Goal: Submit feedback/report problem: Provide input to the site owners about the experience or issues

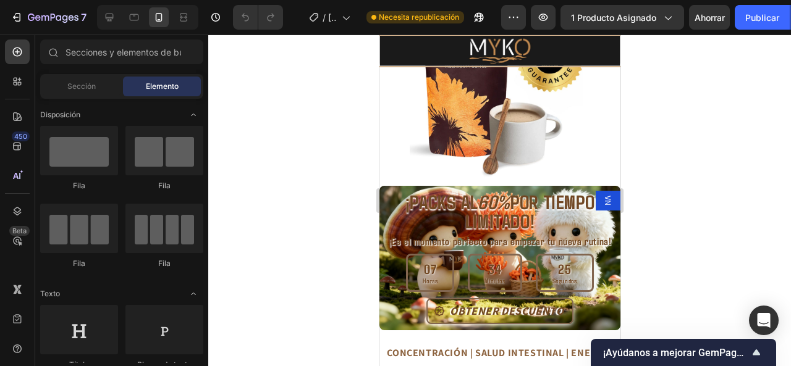
click at [704, 197] on div at bounding box center [499, 201] width 582 height 332
click at [757, 356] on icon "Mostrar encuesta - ¡Ayúdanos a mejorar GemPages!" at bounding box center [756, 352] width 15 height 15
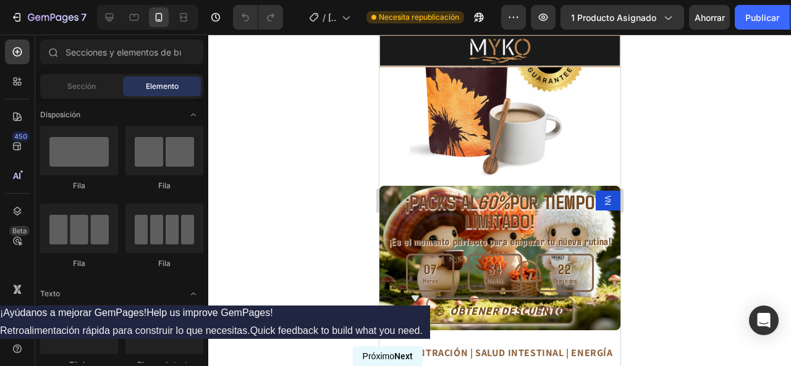
click at [422, 356] on button "Próximo Next" at bounding box center [388, 357] width 70 height 20
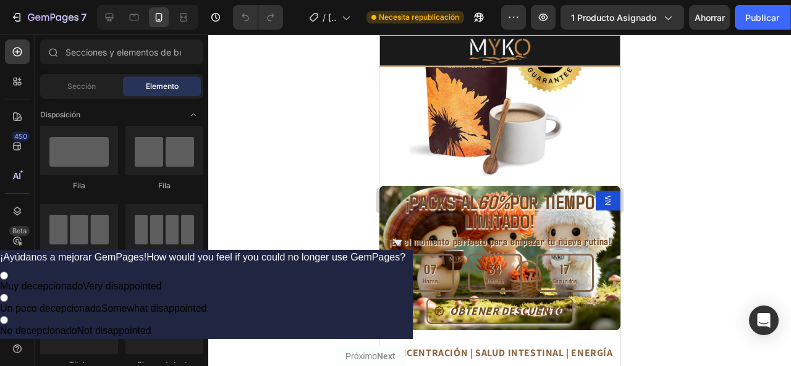
click at [77, 326] on font "No decepcionado" at bounding box center [38, 331] width 77 height 11
click at [8, 316] on input "No decepcionado Not disappointed" at bounding box center [4, 320] width 8 height 8
radio input "true"
click at [405, 347] on button "Próximo Next" at bounding box center [370, 357] width 70 height 20
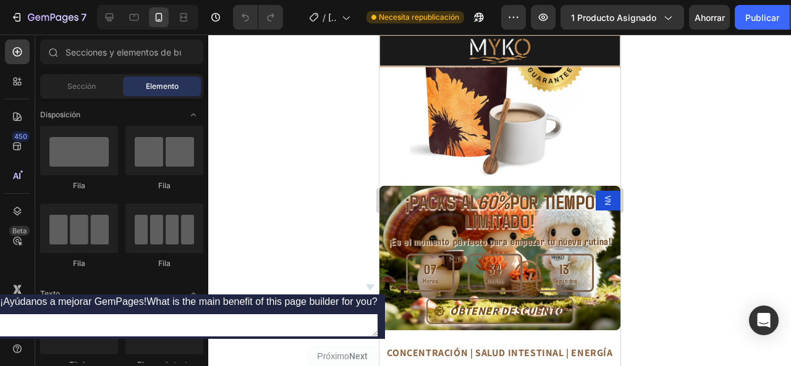
click at [377, 314] on textarea at bounding box center [188, 325] width 377 height 22
type textarea "oñoñ"
click at [348, 351] on font "Próximo" at bounding box center [333, 356] width 32 height 10
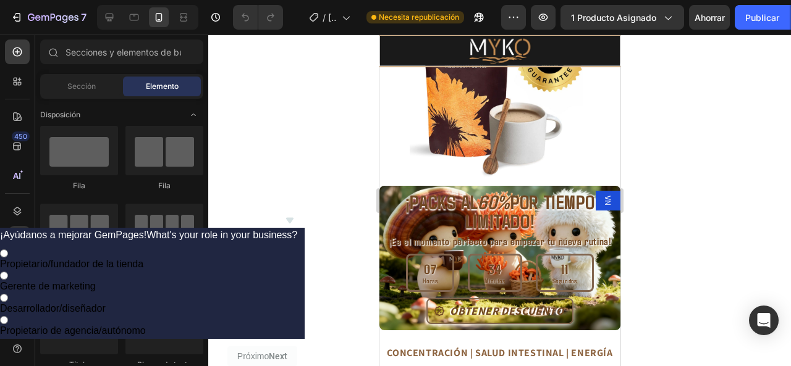
click at [146, 326] on font "Propietario de agencia/autónomo" at bounding box center [73, 331] width 146 height 11
click at [8, 316] on input "Propietario de agencia/autónomo" at bounding box center [4, 320] width 8 height 8
radio input "true"
click at [269, 351] on font "Próximo" at bounding box center [253, 356] width 32 height 10
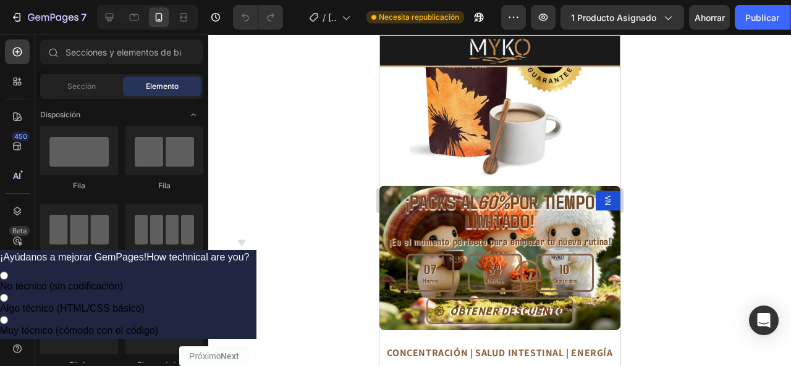
drag, startPoint x: 688, startPoint y: 310, endPoint x: 695, endPoint y: 319, distance: 11.5
click at [249, 314] on label "Muy técnico (cómodo con el código)" at bounding box center [124, 325] width 249 height 22
click at [8, 316] on input "Muy técnico (cómodo con el código)" at bounding box center [4, 320] width 8 height 8
radio input "true"
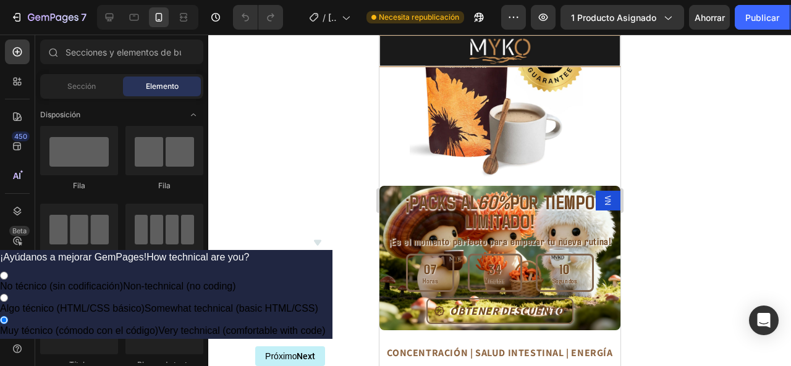
click at [332, 328] on div "¡Ayúdanos a mejorar GemPages! How technical are you? No técnico (sin codificaci…" at bounding box center [163, 293] width 340 height 91
click at [296, 351] on font "Próximo" at bounding box center [281, 356] width 32 height 10
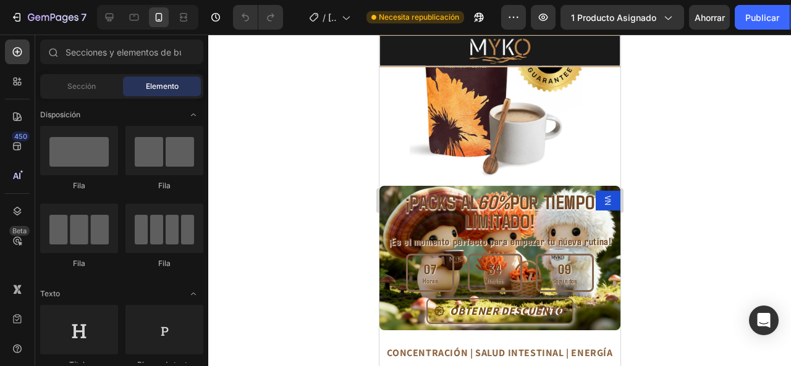
drag, startPoint x: 705, startPoint y: 324, endPoint x: 735, endPoint y: 349, distance: 38.6
click at [705, 326] on div at bounding box center [499, 201] width 582 height 332
drag, startPoint x: 762, startPoint y: 321, endPoint x: 755, endPoint y: 319, distance: 6.9
click at [762, 320] on icon "Abrir Intercom Messenger" at bounding box center [763, 321] width 14 height 16
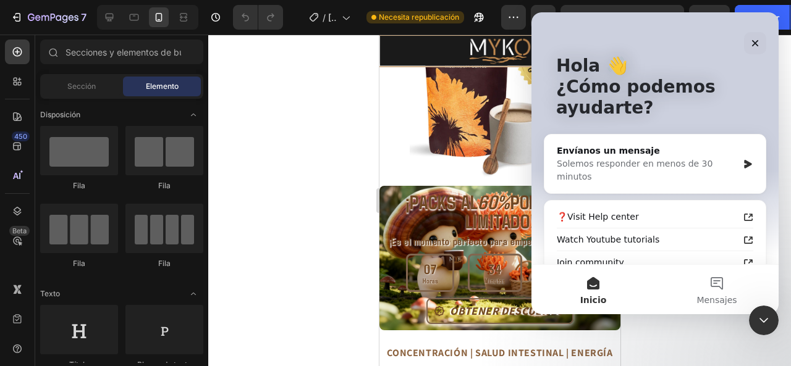
scroll to position [62, 0]
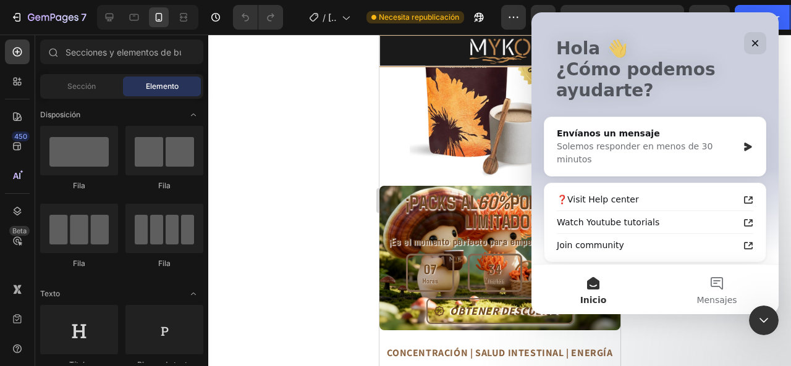
click at [660, 344] on div at bounding box center [499, 201] width 582 height 332
click at [295, 138] on div at bounding box center [499, 201] width 582 height 332
click at [750, 50] on div "Cerrar" at bounding box center [755, 43] width 22 height 22
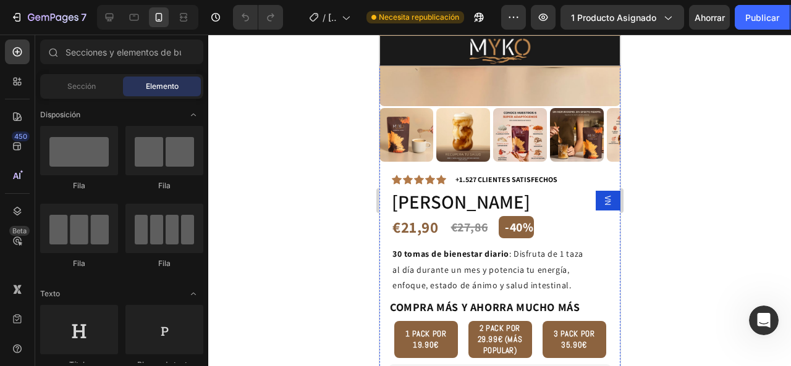
scroll to position [247, 0]
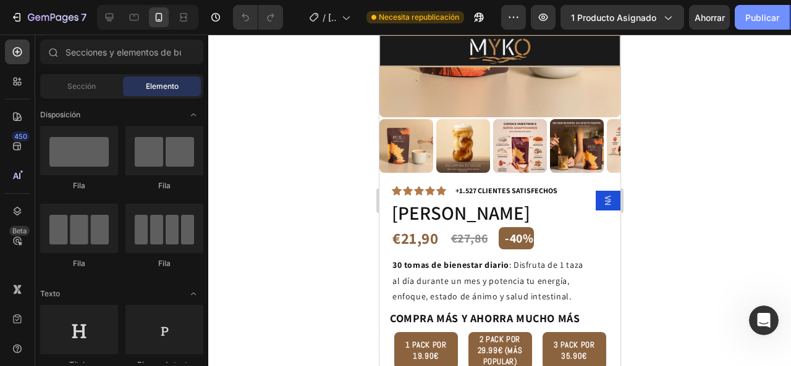
click at [754, 17] on font "Publicar" at bounding box center [762, 17] width 34 height 11
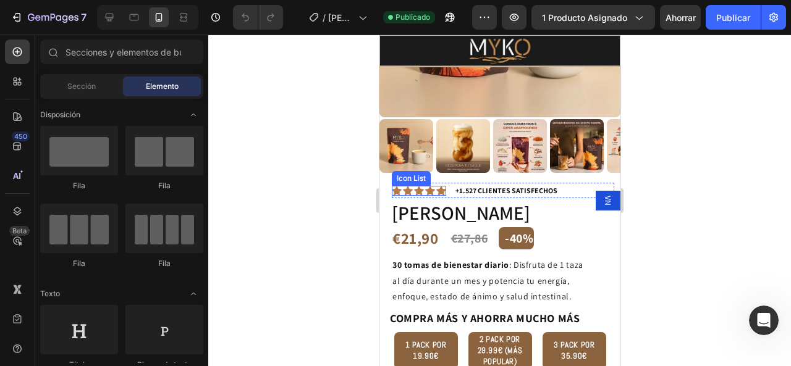
click at [401, 186] on div "Icon Icon Icon Icon Icon" at bounding box center [418, 191] width 54 height 10
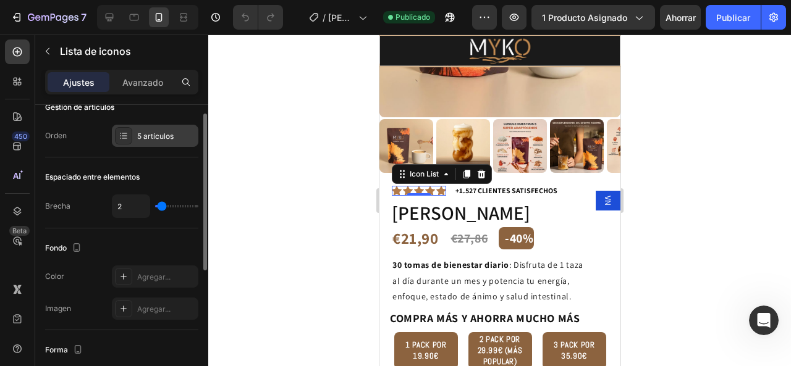
scroll to position [0, 0]
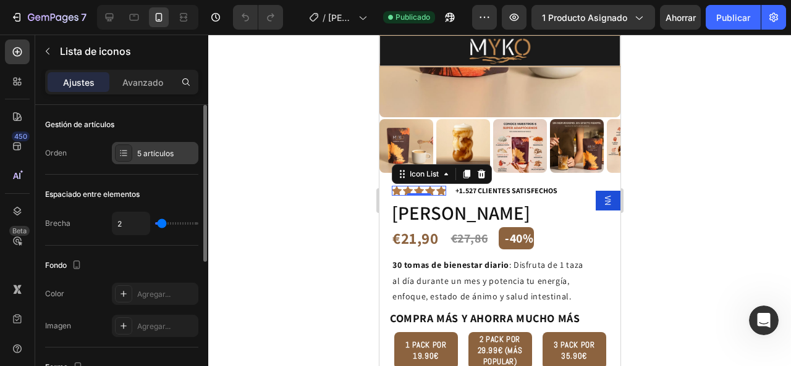
click at [141, 155] on font "5 artículos" at bounding box center [155, 153] width 36 height 9
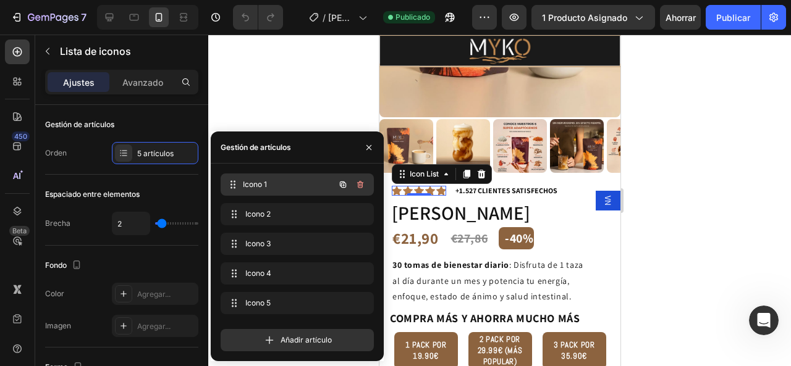
click at [269, 185] on span "Icono 1" at bounding box center [288, 184] width 91 height 11
click at [267, 184] on span "Icono 1" at bounding box center [280, 184] width 70 height 11
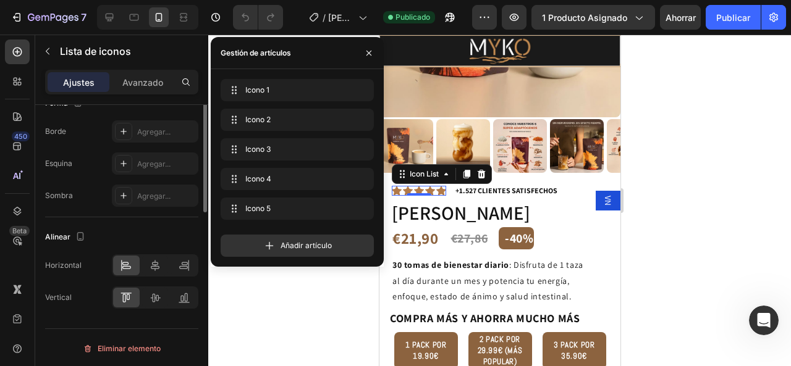
scroll to position [17, 0]
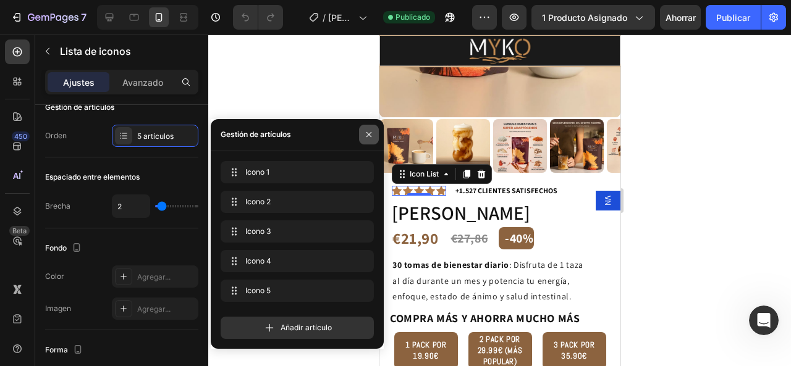
click at [364, 130] on icon "button" at bounding box center [369, 135] width 10 height 10
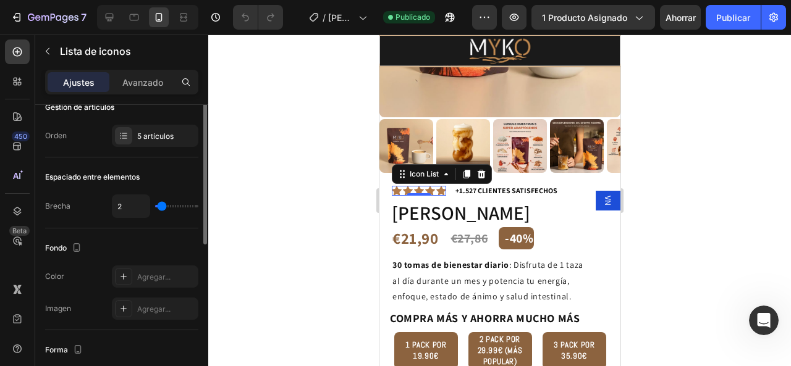
scroll to position [0, 0]
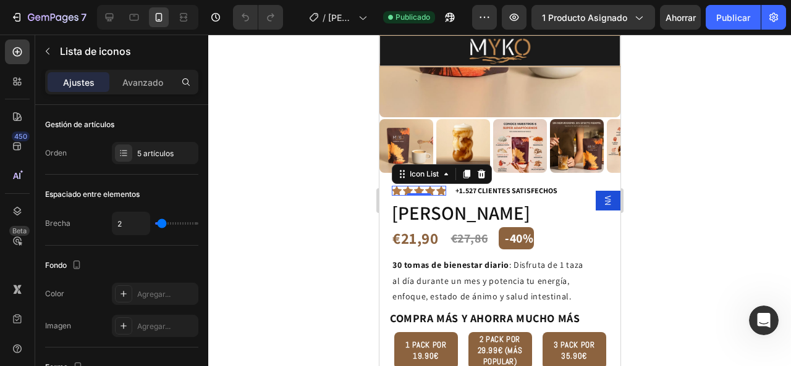
click at [288, 70] on div at bounding box center [499, 201] width 582 height 332
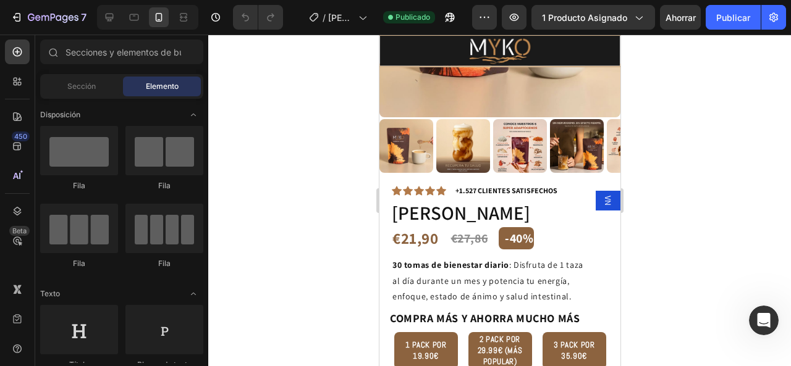
click at [287, 78] on div at bounding box center [499, 201] width 582 height 332
